Goal: Find specific page/section: Find specific page/section

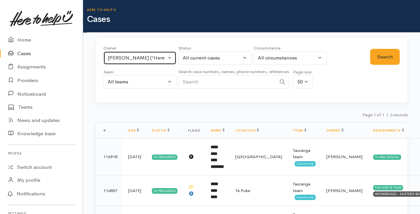
click at [168, 56] on button "Amanda Gabb ('Here to help u')" at bounding box center [139, 58] width 73 height 14
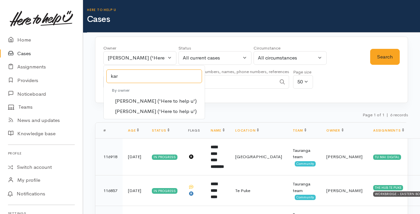
type input "kar"
click at [124, 102] on span "Karli Morris ('Here to help u')" at bounding box center [156, 101] width 82 height 8
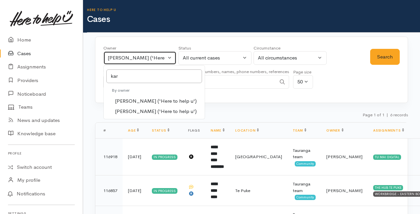
select select "435"
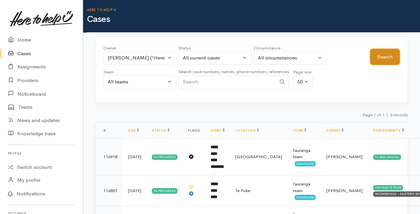
click at [391, 53] on button "Search" at bounding box center [385, 57] width 30 height 16
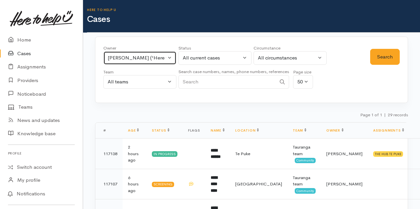
click at [171, 56] on button "Karli Morris ('Here to help u')" at bounding box center [139, 58] width 73 height 14
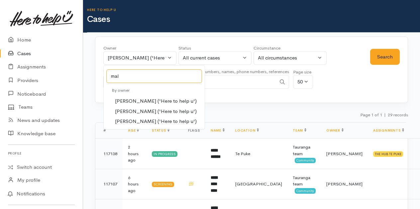
type input "mal"
click at [127, 108] on span "Malia Stowers ('Here to help u')" at bounding box center [156, 112] width 82 height 8
select select "1613"
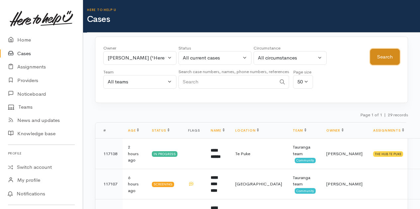
click at [377, 56] on button "Search" at bounding box center [385, 57] width 30 height 16
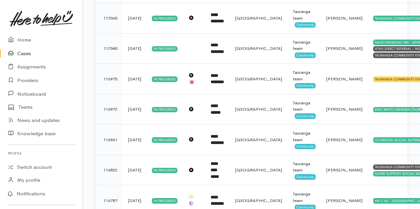
scroll to position [498, 0]
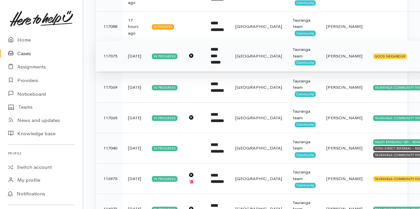
click at [220, 47] on b "**********" at bounding box center [215, 55] width 10 height 17
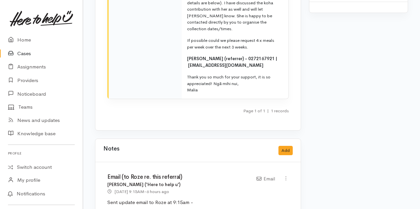
scroll to position [1029, 0]
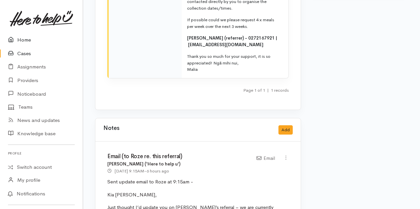
click at [26, 39] on link "Home" at bounding box center [41, 40] width 83 height 14
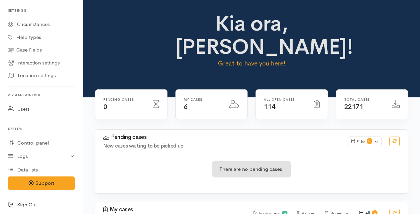
scroll to position [204, 0]
click at [11, 201] on icon at bounding box center [12, 203] width 9 height 8
